Goal: Transaction & Acquisition: Purchase product/service

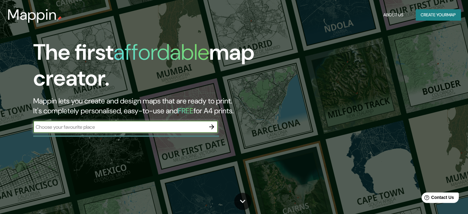
click at [193, 131] on div "​" at bounding box center [125, 127] width 185 height 12
type input "m"
drag, startPoint x: 167, startPoint y: 130, endPoint x: 39, endPoint y: 126, distance: 127.7
click at [39, 126] on input "m" at bounding box center [119, 126] width 172 height 7
paste input "Pje. [PERSON_NAME][STREET_ADDRESS][PERSON_NAME]"
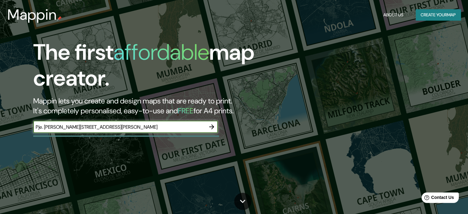
scroll to position [0, 15]
type input "Pje. [PERSON_NAME][STREET_ADDRESS][PERSON_NAME]"
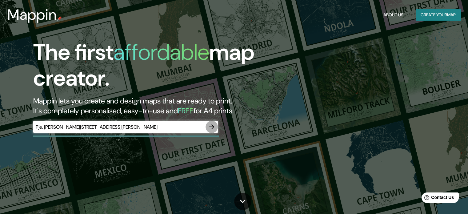
click at [211, 125] on icon "button" at bounding box center [211, 126] width 7 height 7
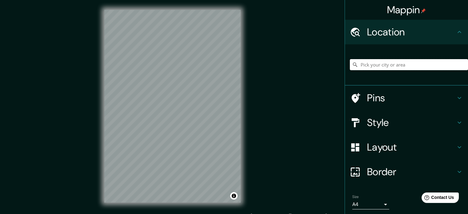
click at [400, 64] on input "Pick your city or area" at bounding box center [409, 64] width 118 height 11
paste input "Pje. [PERSON_NAME][STREET_ADDRESS][PERSON_NAME]"
type input "[PERSON_NAME][STREET_ADDRESS]"
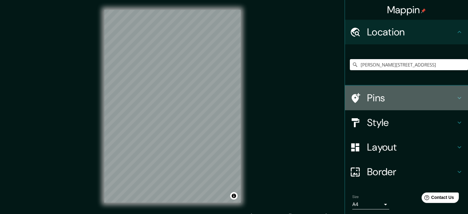
click at [412, 94] on h4 "Pins" at bounding box center [411, 98] width 89 height 12
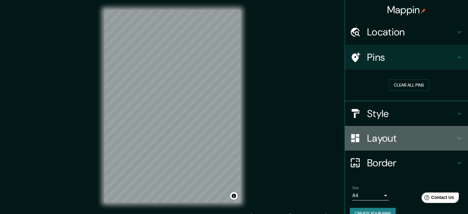
click at [417, 137] on h4 "Layout" at bounding box center [411, 138] width 89 height 12
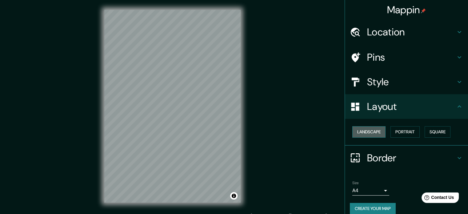
click at [370, 133] on button "Landscape" at bounding box center [368, 131] width 33 height 11
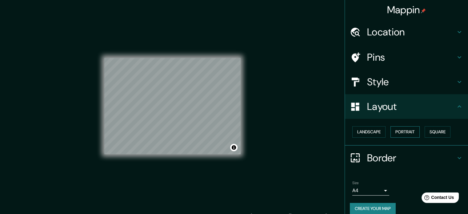
click at [407, 131] on button "Portrait" at bounding box center [404, 131] width 29 height 11
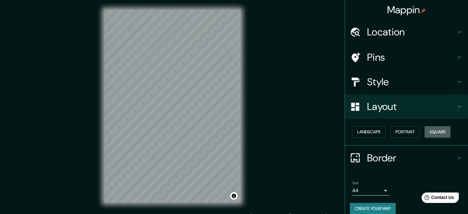
click at [436, 129] on button "Square" at bounding box center [437, 131] width 26 height 11
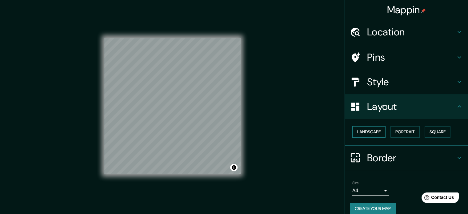
click at [372, 132] on button "Landscape" at bounding box center [368, 131] width 33 height 11
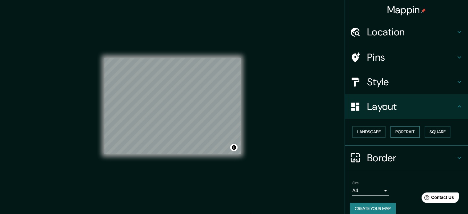
click at [405, 131] on button "Portrait" at bounding box center [404, 131] width 29 height 11
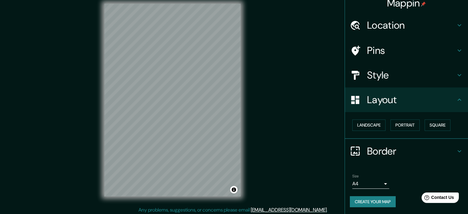
scroll to position [8, 0]
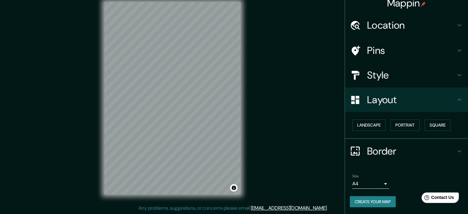
click at [456, 98] on icon at bounding box center [459, 99] width 7 height 7
click at [442, 75] on h4 "Style" at bounding box center [411, 75] width 89 height 12
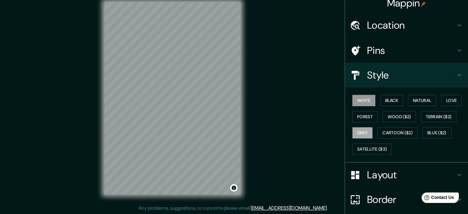
click at [364, 133] on button "Grey" at bounding box center [362, 132] width 20 height 11
click at [449, 100] on button "Love" at bounding box center [451, 100] width 20 height 11
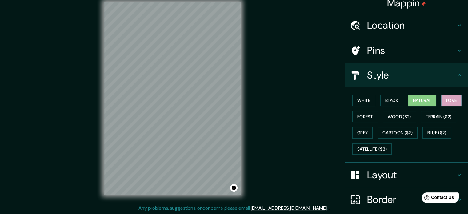
click at [424, 100] on button "Natural" at bounding box center [422, 100] width 28 height 11
click at [389, 172] on h4 "Layout" at bounding box center [411, 175] width 89 height 12
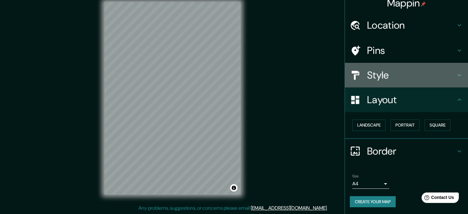
click at [403, 71] on h4 "Style" at bounding box center [411, 75] width 89 height 12
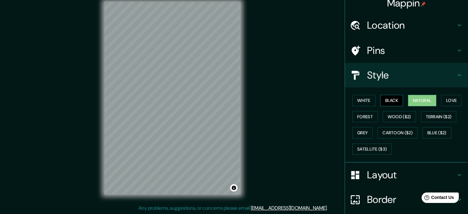
click at [396, 101] on button "Black" at bounding box center [391, 100] width 23 height 11
click at [359, 99] on button "White" at bounding box center [363, 100] width 23 height 11
click at [391, 96] on button "Black" at bounding box center [391, 100] width 23 height 11
click at [421, 98] on button "Natural" at bounding box center [422, 100] width 28 height 11
click at [358, 117] on button "Forest" at bounding box center [365, 116] width 26 height 11
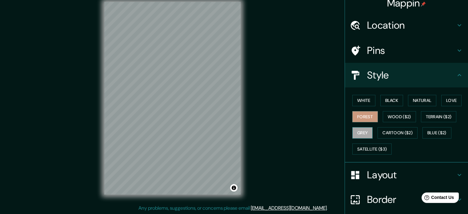
click at [361, 130] on button "Grey" at bounding box center [362, 132] width 20 height 11
click at [376, 149] on button "Satellite ($3)" at bounding box center [371, 148] width 39 height 11
